Goal: Find contact information: Find contact information

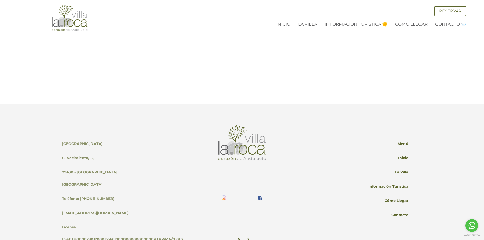
scroll to position [1336, 0]
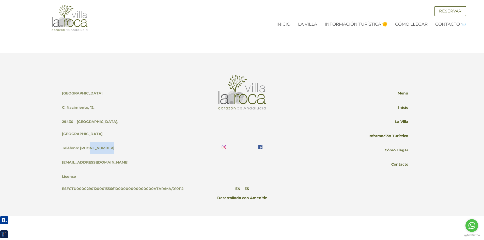
drag, startPoint x: 112, startPoint y: 136, endPoint x: 87, endPoint y: 137, distance: 25.0
click at [87, 137] on div "[GEOGRAPHIC_DATA]. [STREET_ADDRESS] Teléfono: [PHONE_NUMBER] [EMAIL_ADDRESS][DO…" at bounding box center [104, 134] width 92 height 124
click at [132, 138] on div "[GEOGRAPHIC_DATA]. [STREET_ADDRESS] Teléfono: [PHONE_NUMBER] [EMAIL_ADDRESS][DO…" at bounding box center [104, 134] width 92 height 124
drag, startPoint x: 106, startPoint y: 151, endPoint x: 67, endPoint y: 153, distance: 39.7
click at [67, 153] on div "[GEOGRAPHIC_DATA]. [STREET_ADDRESS] Teléfono: [PHONE_NUMBER] [EMAIL_ADDRESS][DO…" at bounding box center [104, 134] width 92 height 124
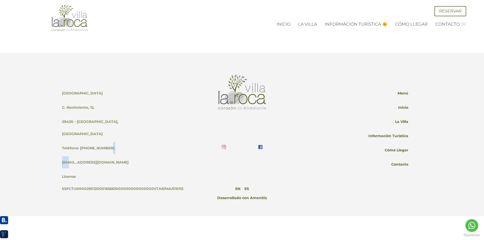
click at [55, 151] on div "/es [GEOGRAPHIC_DATA]. [STREET_ADDRESS] Teléfono: [PHONE_NUMBER] [EMAIL_ADDRESS…" at bounding box center [242, 134] width 484 height 163
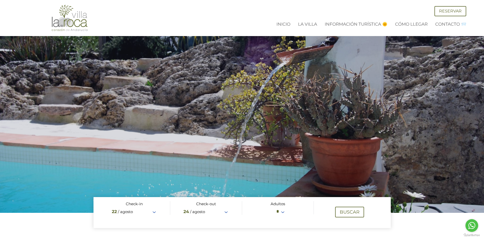
scroll to position [0, 0]
click at [315, 24] on link "La Villa" at bounding box center [307, 24] width 19 height 5
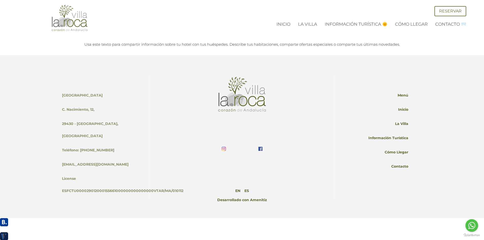
scroll to position [886, 0]
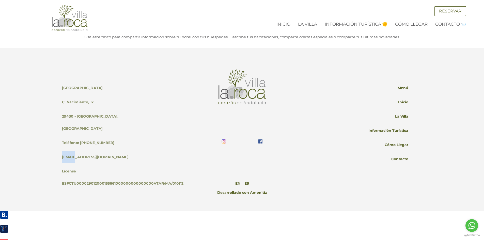
drag, startPoint x: 108, startPoint y: 151, endPoint x: 74, endPoint y: 152, distance: 33.8
click at [74, 152] on div "Villa La Roca C. Nacimiento, 12, 29430 - Montecorto, Málaga Teléfono: +44797635…" at bounding box center [104, 129] width 92 height 124
click at [45, 149] on div "/es [GEOGRAPHIC_DATA]. [STREET_ADDRESS] Teléfono: [PHONE_NUMBER] [EMAIL_ADDRESS…" at bounding box center [242, 129] width 484 height 163
drag, startPoint x: 116, startPoint y: 137, endPoint x: 97, endPoint y: 138, distance: 19.6
click at [97, 138] on div "[GEOGRAPHIC_DATA]. [STREET_ADDRESS] Teléfono: [PHONE_NUMBER] [EMAIL_ADDRESS][DO…" at bounding box center [104, 129] width 92 height 124
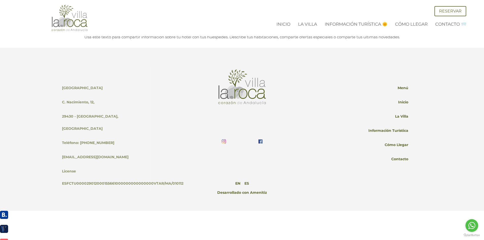
click at [34, 151] on div "/es [GEOGRAPHIC_DATA]. [STREET_ADDRESS] Teléfono: [PHONE_NUMBER] [EMAIL_ADDRESS…" at bounding box center [242, 129] width 484 height 163
click at [405, 92] on p "Menú" at bounding box center [402, 89] width 11 height 14
click at [405, 165] on link "Contacto" at bounding box center [399, 160] width 17 height 14
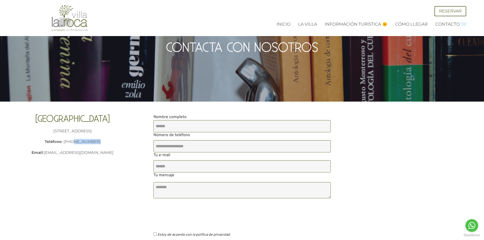
drag, startPoint x: 104, startPoint y: 141, endPoint x: 76, endPoint y: 143, distance: 28.7
click at [76, 143] on p "C/ Nacimiento , 12, 29430 - Montecorto, Málaga Teléfono : +447976357378" at bounding box center [72, 136] width 121 height 16
copy p "7976357378"
drag, startPoint x: 106, startPoint y: 153, endPoint x: 62, endPoint y: 153, distance: 43.4
click at [62, 153] on p "Email : info@villalaroca.es" at bounding box center [72, 152] width 121 height 5
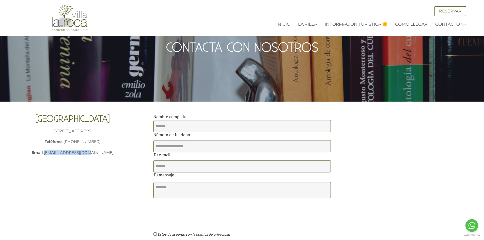
copy p "[EMAIL_ADDRESS][DOMAIN_NAME]"
